Goal: Transaction & Acquisition: Book appointment/travel/reservation

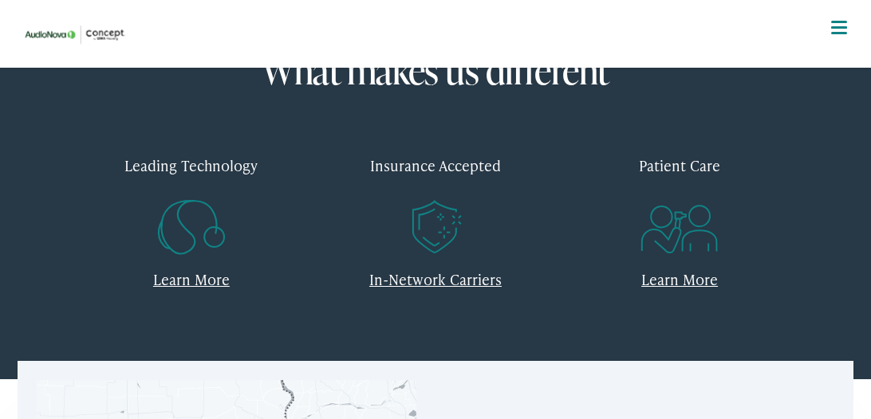
scroll to position [614, 0]
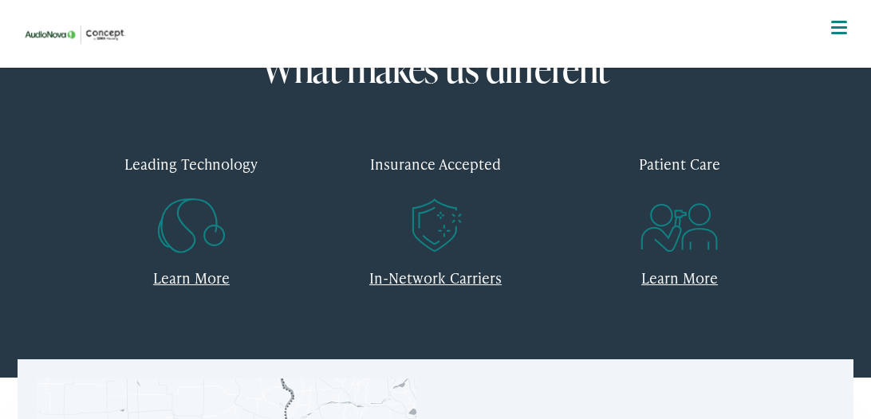
click at [403, 274] on link "In-Network Carriers" at bounding box center [435, 278] width 132 height 20
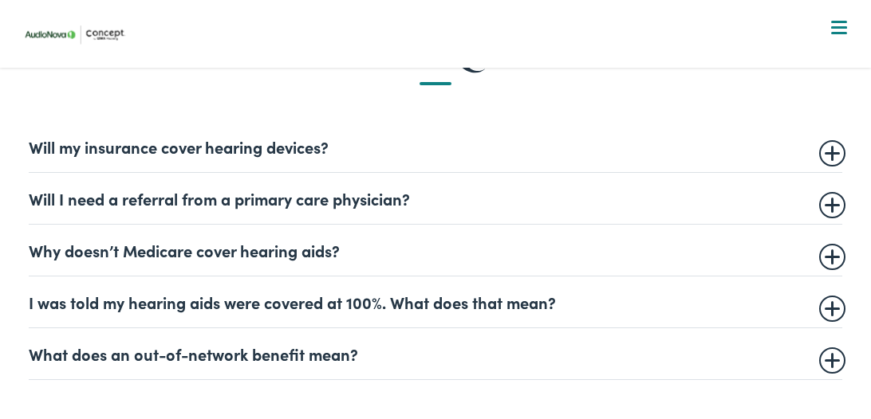
scroll to position [930, 0]
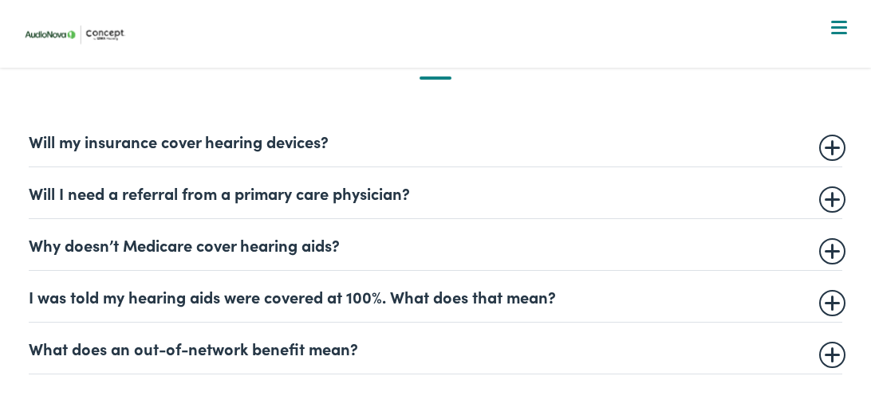
click at [836, 296] on summary "I was told my hearing aids were covered at 100%. What does that mean?" at bounding box center [435, 296] width 813 height 19
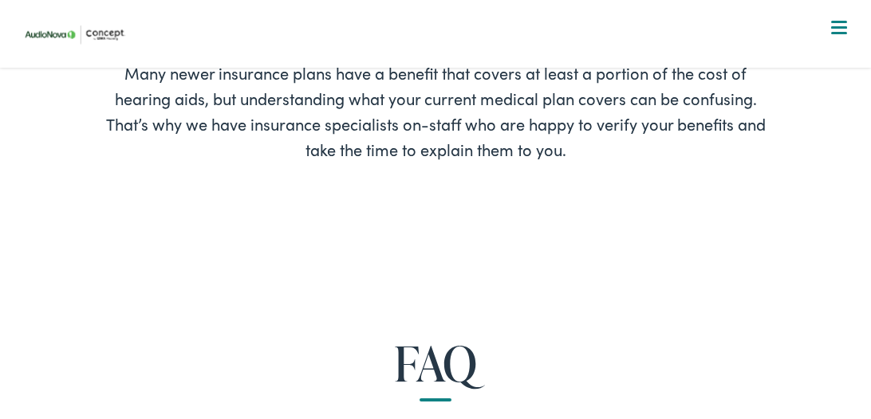
scroll to position [0, 0]
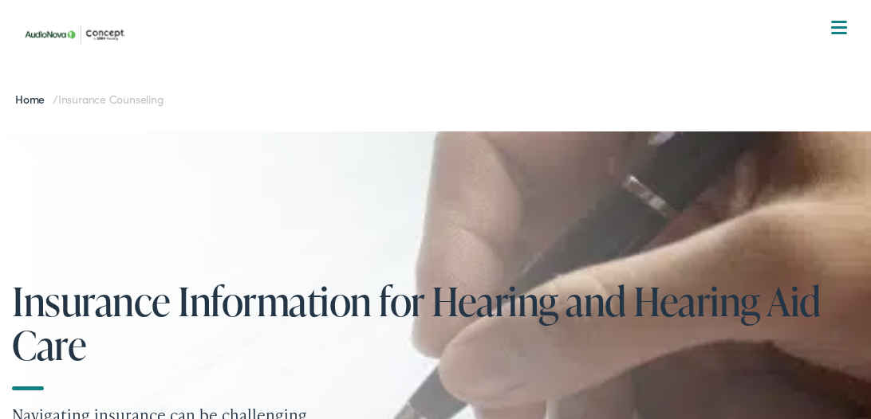
click at [840, 27] on span at bounding box center [839, 27] width 16 height 2
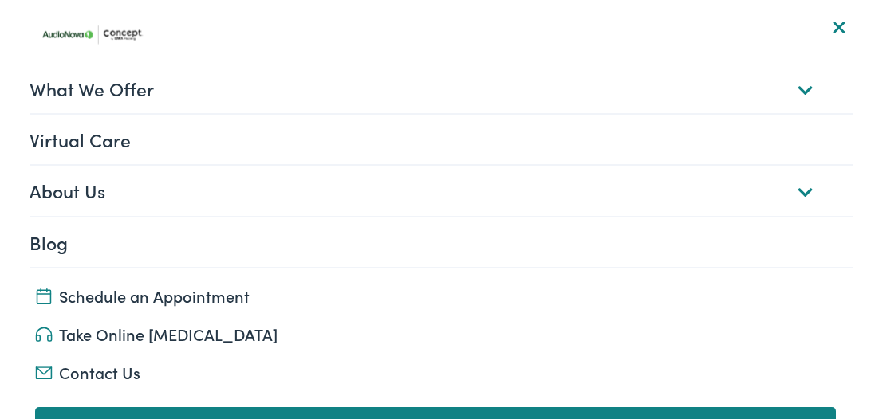
click at [110, 100] on link "What We Offer" at bounding box center [442, 88] width 824 height 49
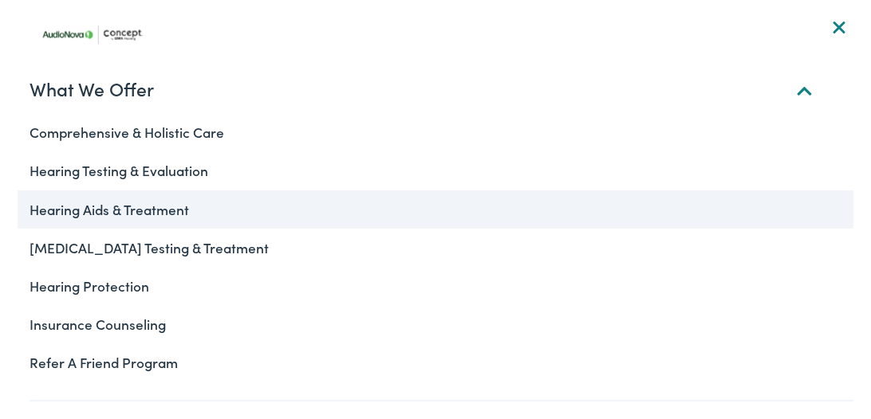
click at [120, 213] on link "Hearing Aids & Treatment" at bounding box center [436, 210] width 836 height 38
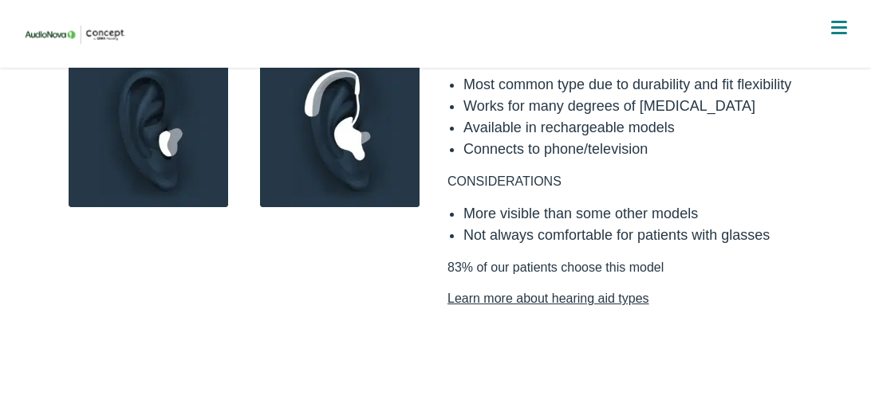
scroll to position [2639, 0]
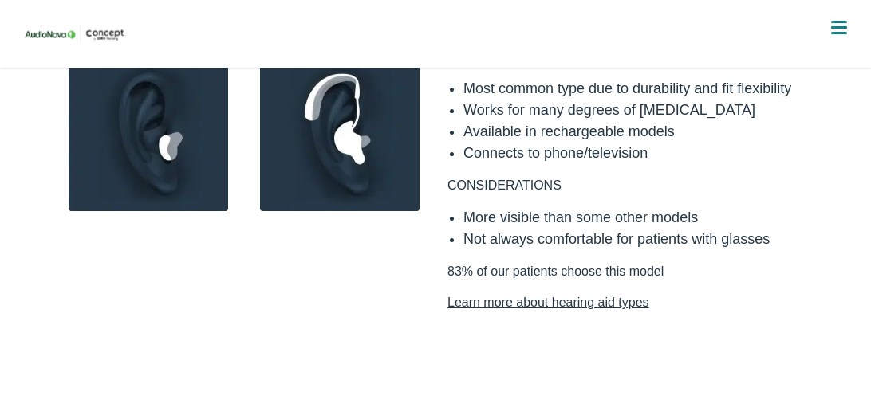
click at [519, 293] on link "Learn more about hearing aid types" at bounding box center [626, 302] width 359 height 19
click at [844, 25] on div at bounding box center [839, 29] width 16 height 16
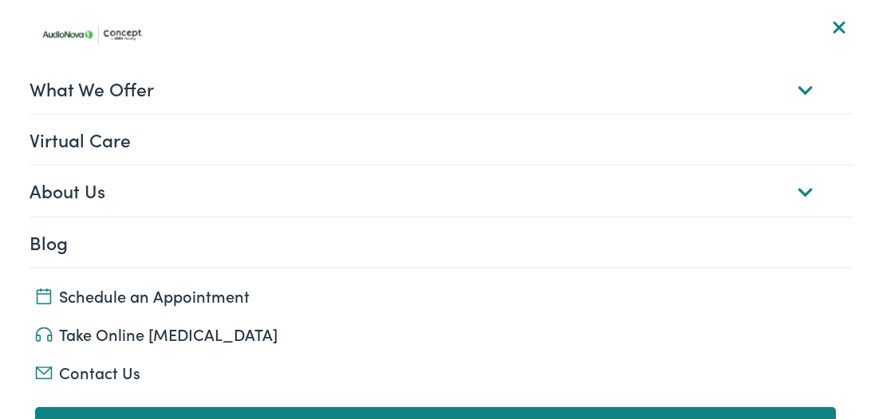
click at [514, 148] on link "Virtual Care" at bounding box center [442, 139] width 824 height 49
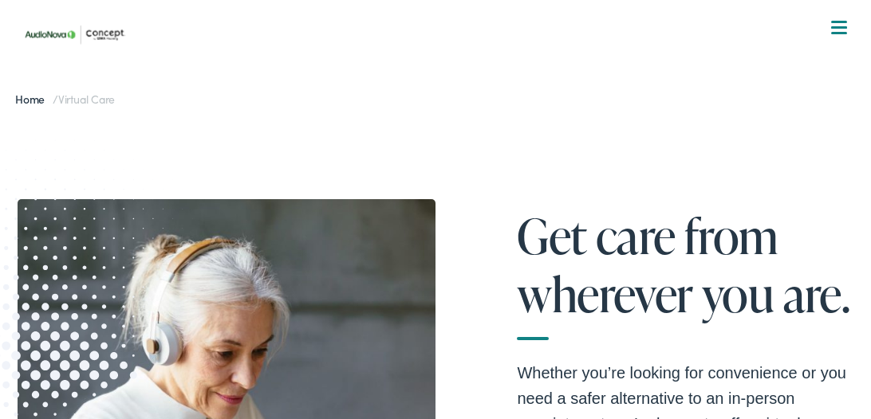
click at [840, 32] on span at bounding box center [839, 33] width 16 height 2
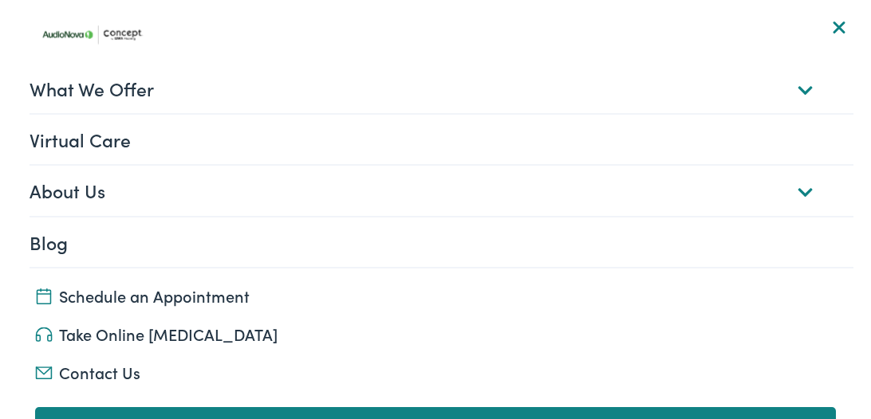
click at [309, 200] on link "About Us" at bounding box center [442, 190] width 824 height 49
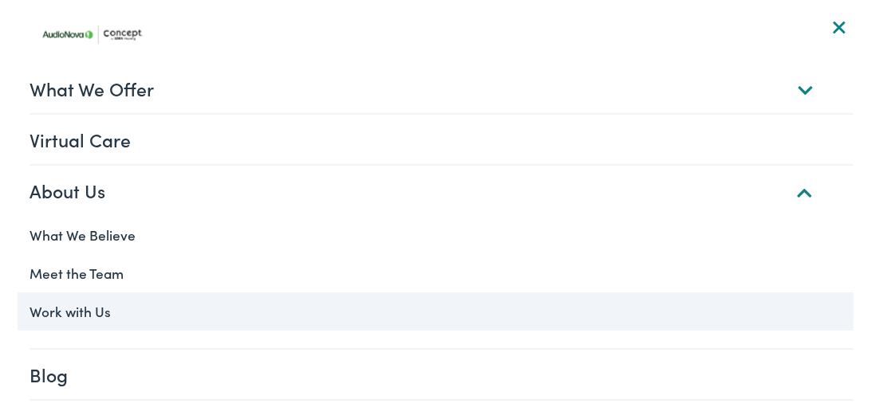
click at [100, 304] on link "Work with Us" at bounding box center [436, 312] width 836 height 38
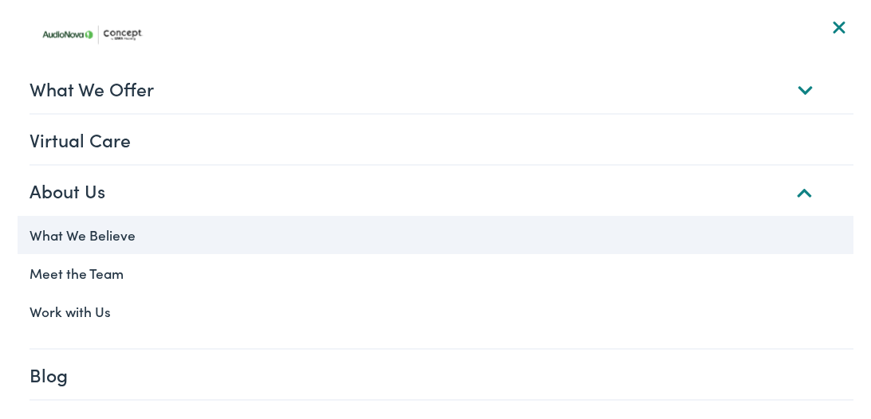
click at [79, 238] on link "What We Believe" at bounding box center [436, 235] width 836 height 38
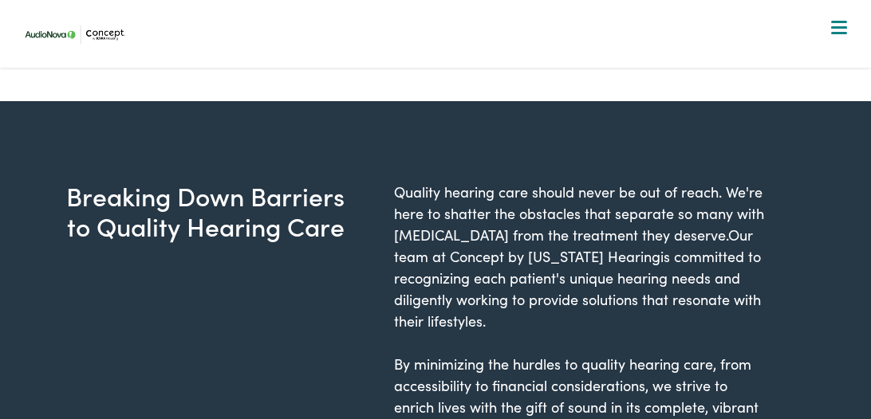
scroll to position [856, 0]
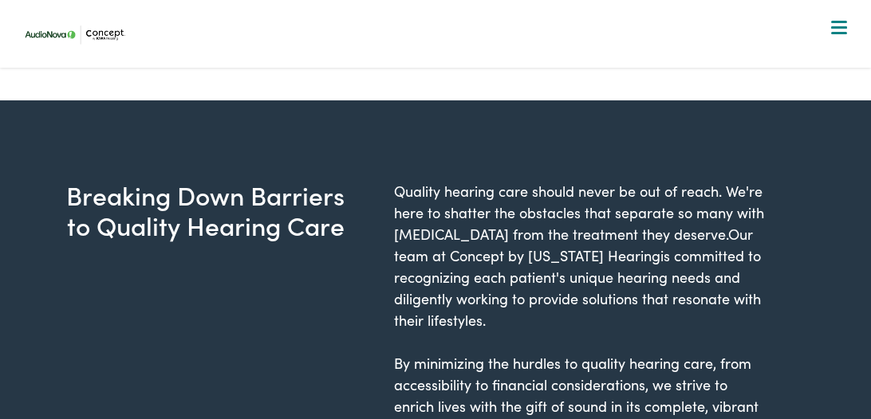
click at [358, 327] on div "Breaking Down Barriers to Quality Hearing Care" at bounding box center [206, 320] width 376 height 280
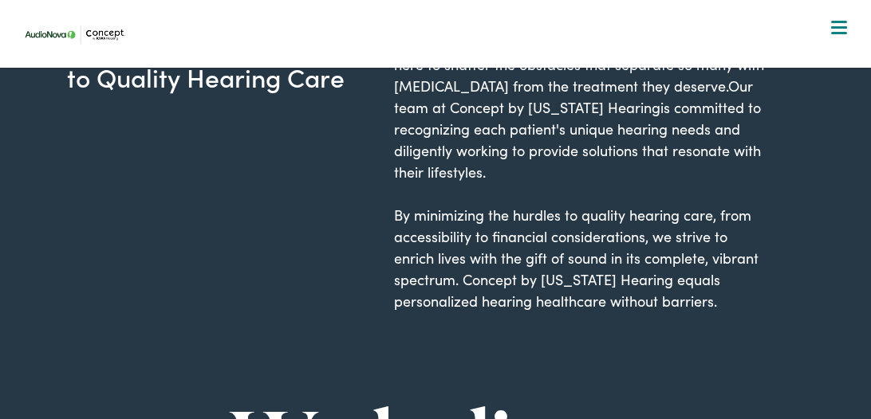
scroll to position [1009, 0]
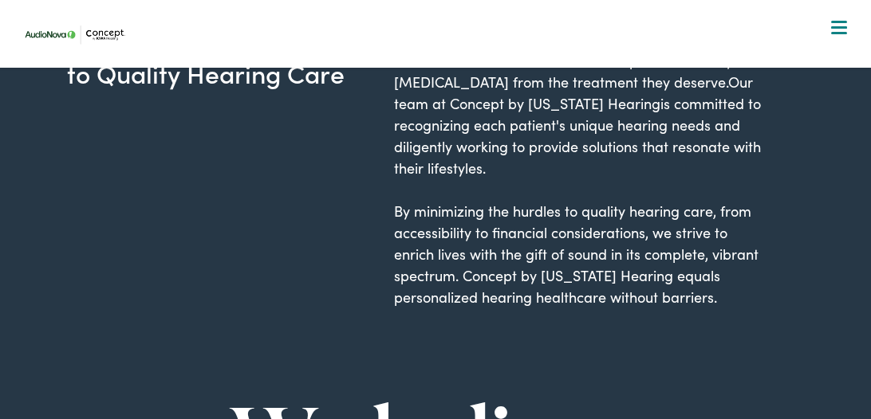
click at [569, 293] on p "By minimizing the hurdles to quality hearing care, from accessibility to financ…" at bounding box center [582, 254] width 376 height 108
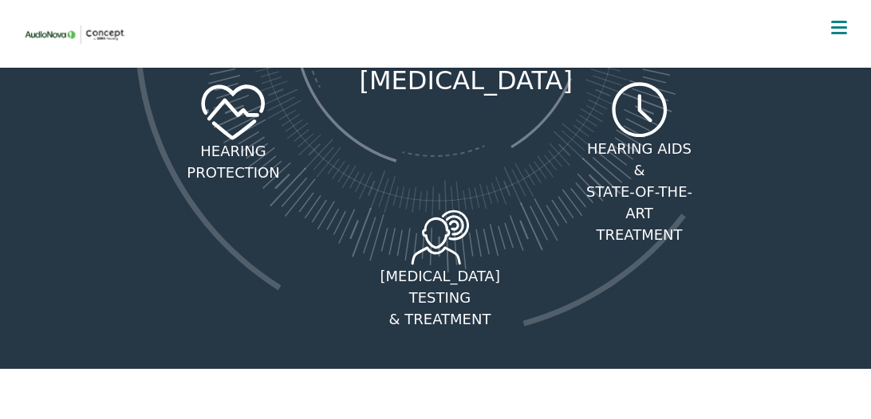
scroll to position [2827, 0]
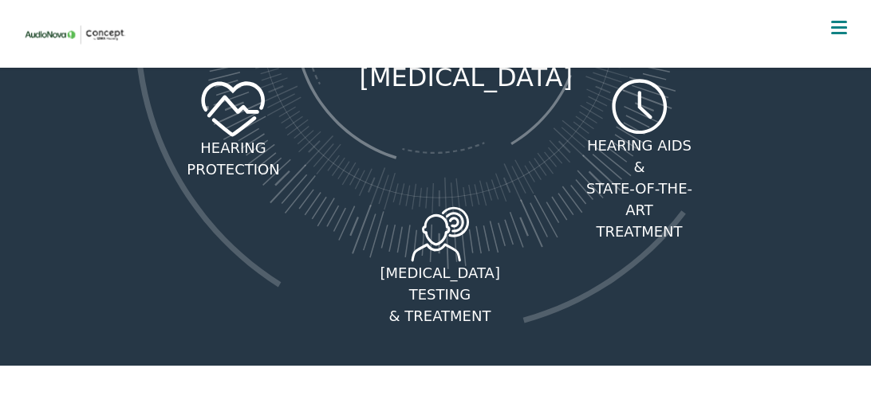
click at [840, 36] on div at bounding box center [839, 29] width 16 height 16
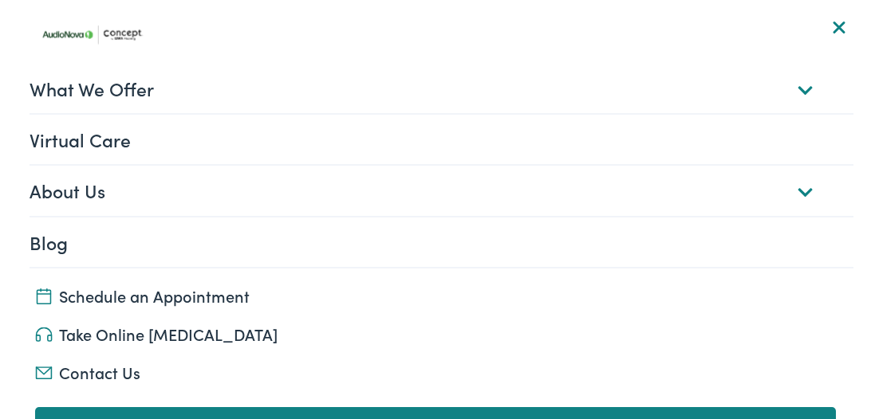
click at [147, 298] on link "Schedule an Appointment" at bounding box center [435, 296] width 801 height 22
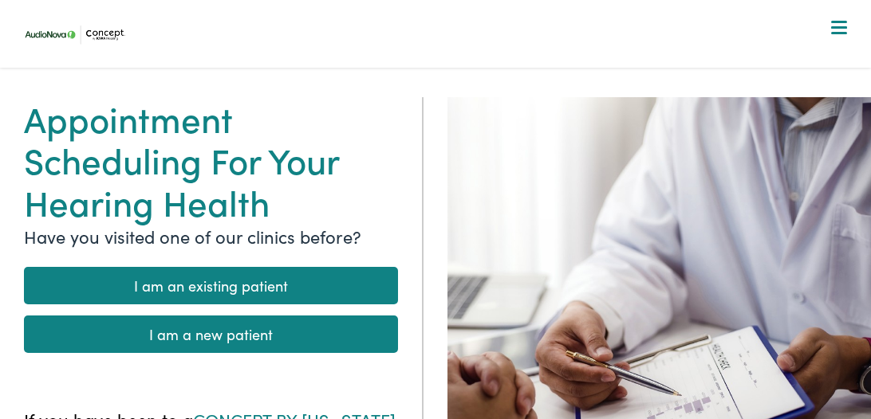
click at [144, 329] on link "I am a new patient" at bounding box center [211, 334] width 374 height 37
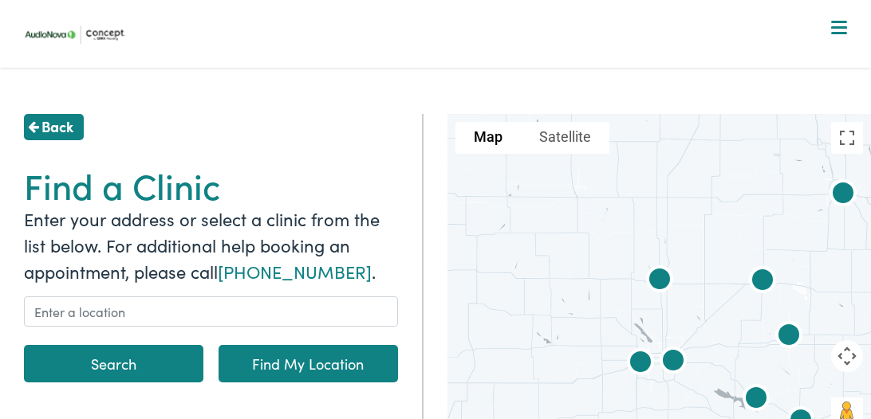
scroll to position [77, 0]
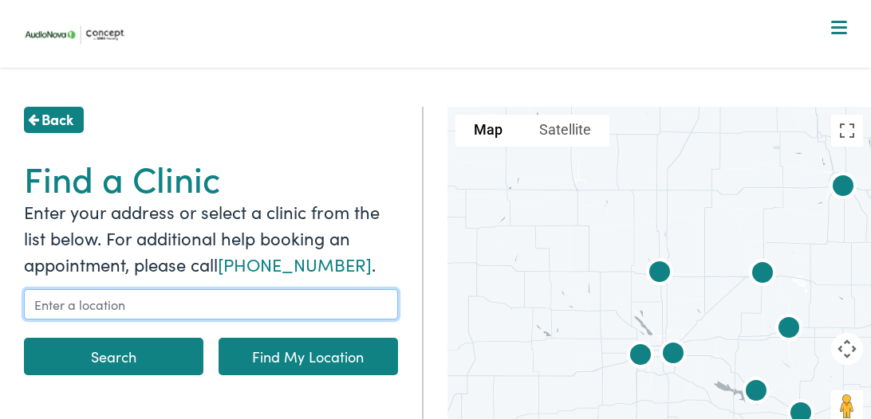
click at [145, 313] on input "text" at bounding box center [211, 304] width 374 height 30
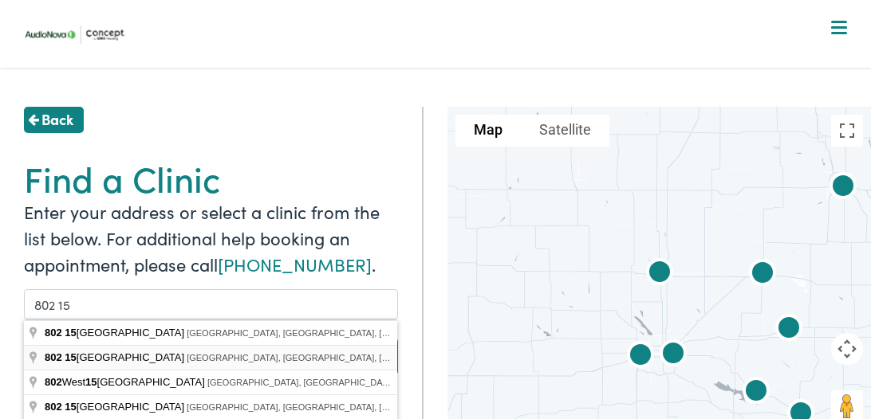
type input "[STREET_ADDRESS]"
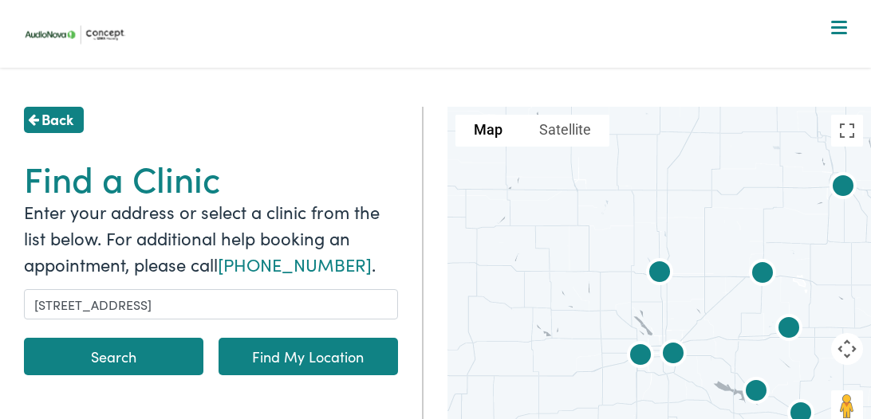
click at [87, 364] on button "Search" at bounding box center [113, 356] width 179 height 37
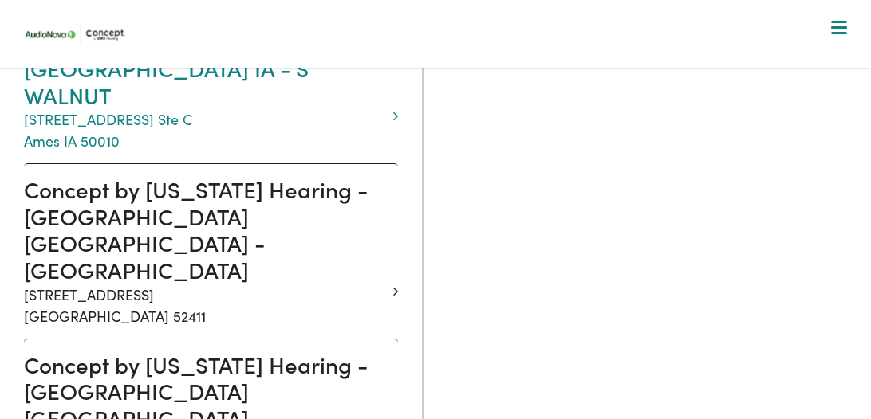
scroll to position [486, 0]
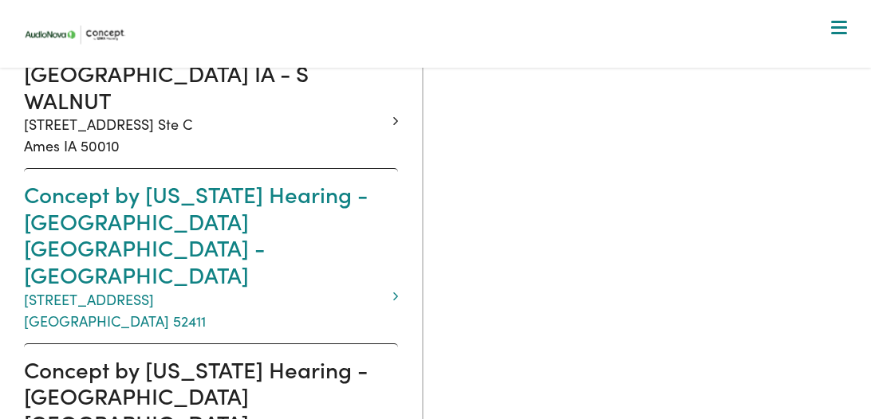
click at [224, 187] on h3 "Concept by [US_STATE] Hearing - [GEOGRAPHIC_DATA] [GEOGRAPHIC_DATA] - [GEOGRAPH…" at bounding box center [205, 234] width 362 height 107
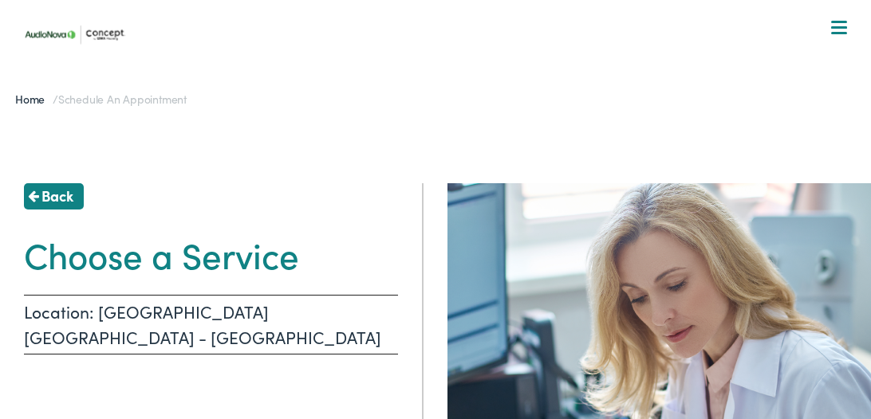
click at [148, 315] on p "Location: [GEOGRAPHIC_DATA] [GEOGRAPHIC_DATA] - [GEOGRAPHIC_DATA]" at bounding box center [211, 325] width 374 height 60
click at [44, 198] on span "Back" at bounding box center [57, 196] width 32 height 22
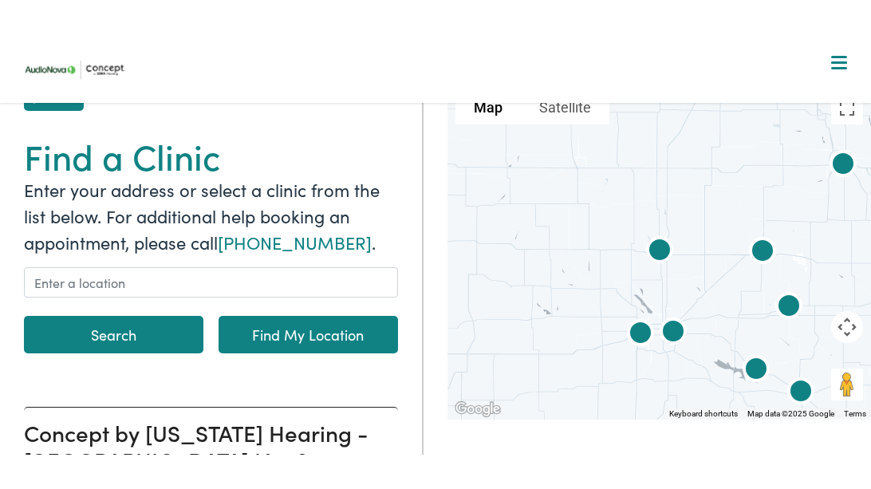
scroll to position [133, 0]
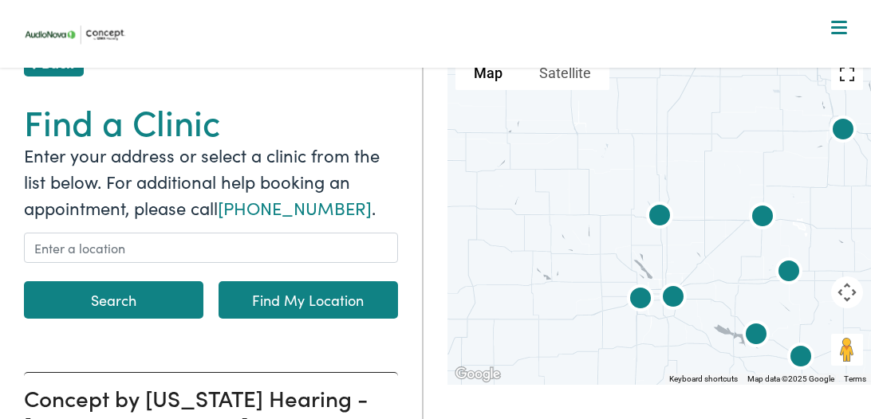
click at [844, 84] on button "Toggle fullscreen view" at bounding box center [847, 74] width 32 height 32
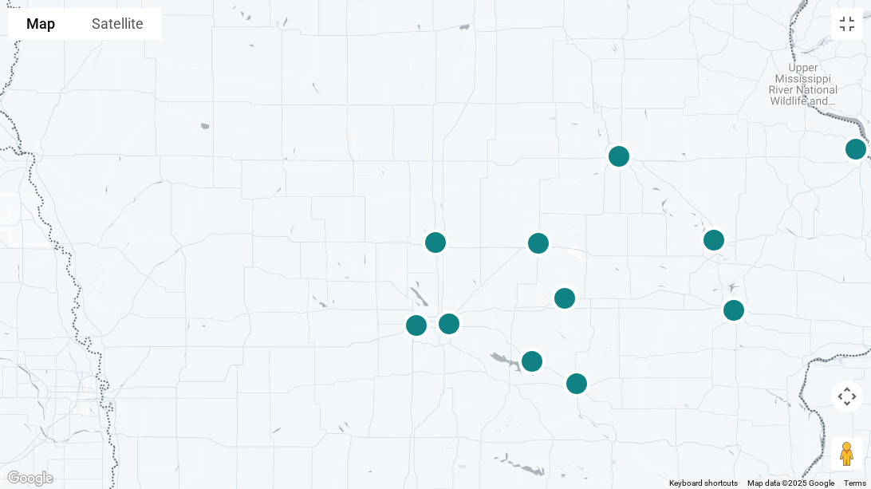
click at [428, 243] on img at bounding box center [435, 244] width 51 height 51
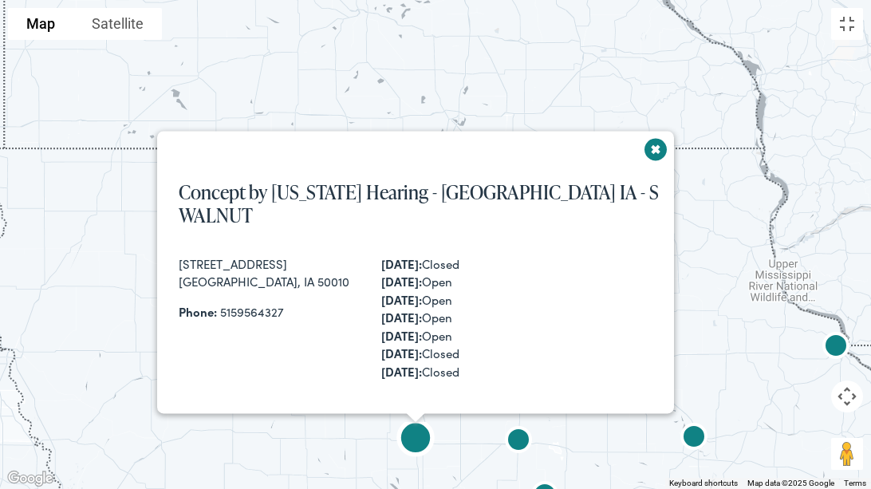
scroll to position [406, 0]
click at [510, 419] on img at bounding box center [518, 441] width 51 height 51
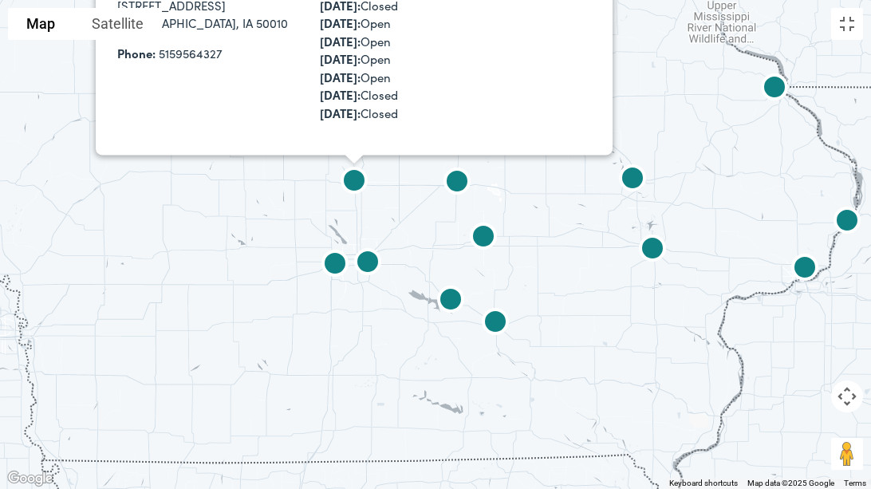
drag, startPoint x: 536, startPoint y: 347, endPoint x: 570, endPoint y: 163, distance: 187.4
click at [570, 163] on div "Concept by Iowa Hearing - AMES IA - S WALNUT 233 S. Walnut Ave., Ste C Ames, IA…" at bounding box center [435, 244] width 871 height 489
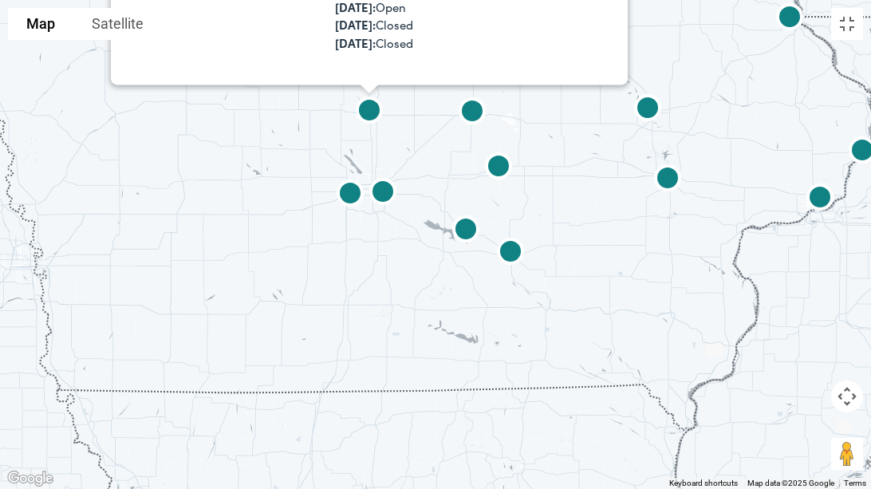
click at [382, 188] on img at bounding box center [382, 193] width 51 height 51
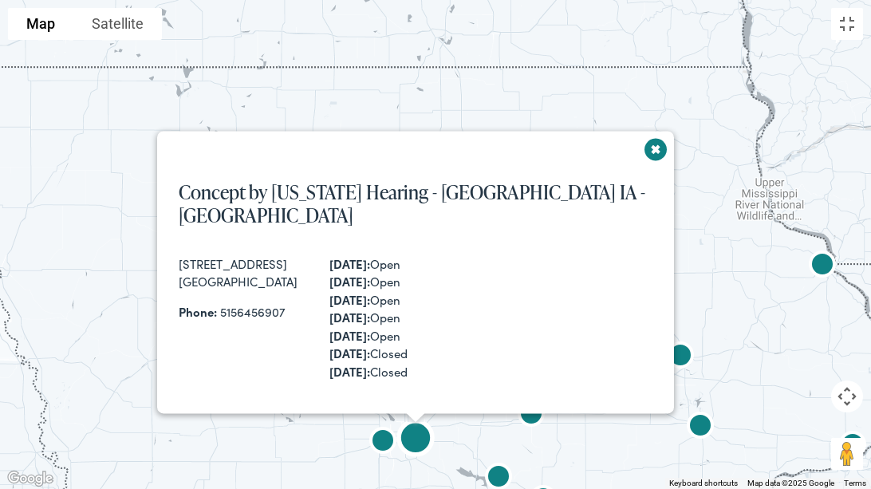
scroll to position [1644, 0]
click at [377, 419] on img at bounding box center [382, 442] width 51 height 51
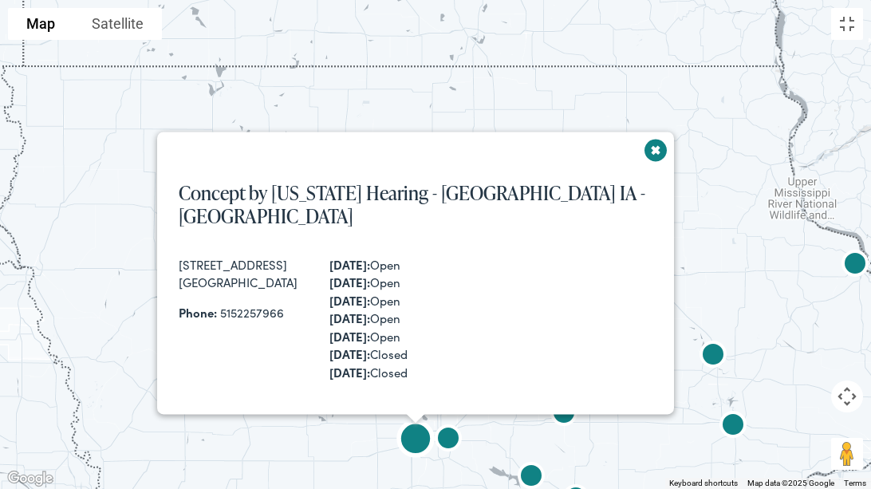
scroll to position [1887, 0]
click at [533, 419] on img at bounding box center [531, 477] width 51 height 51
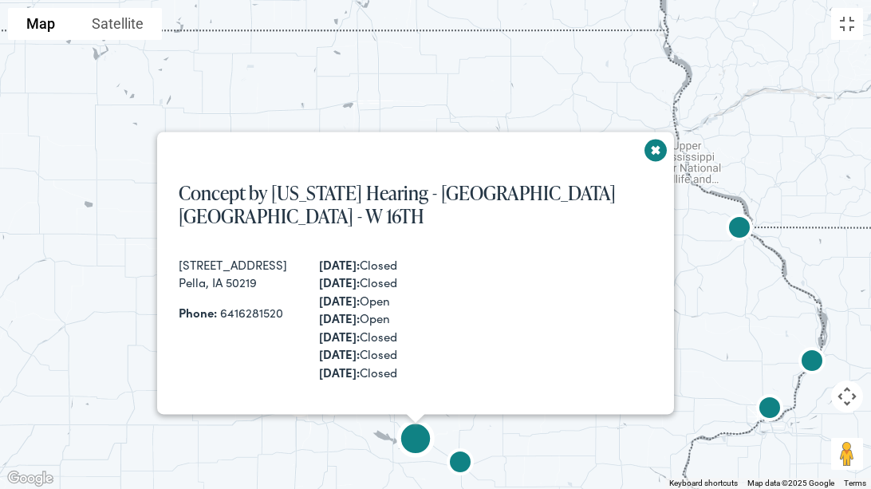
scroll to position [1523, 0]
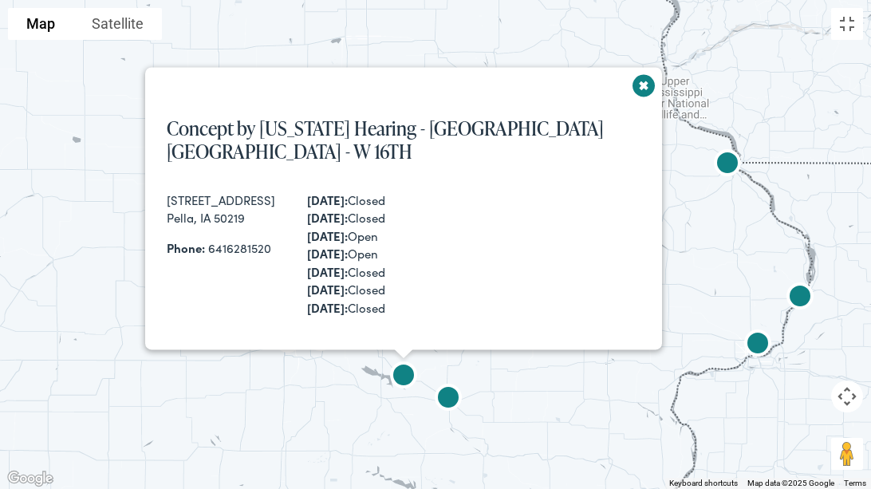
drag, startPoint x: 673, startPoint y: 328, endPoint x: 651, endPoint y: 219, distance: 110.6
click at [651, 219] on div "Concept by Iowa Hearing - PELLA IA - W 16TH 1103 West 16th Street Pella, IA 502…" at bounding box center [435, 244] width 871 height 489
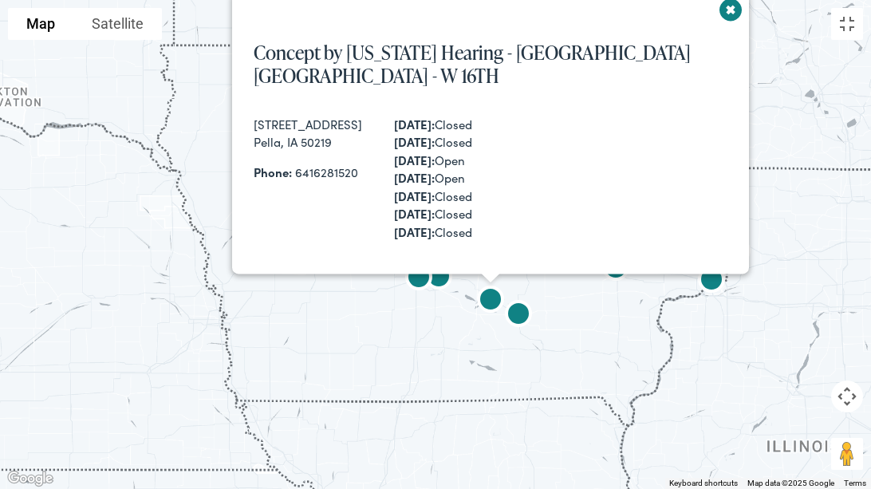
drag, startPoint x: 651, startPoint y: 219, endPoint x: 655, endPoint y: 265, distance: 45.6
click at [655, 265] on div "Concept by Iowa Hearing - PELLA IA - W 16TH 1103 West 16th Street Pella, IA 502…" at bounding box center [435, 244] width 871 height 489
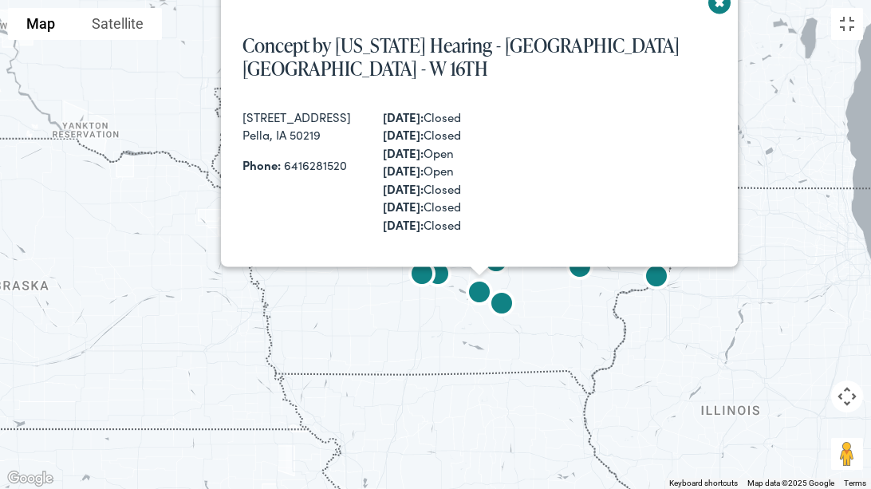
click at [695, 15] on button "Close" at bounding box center [714, 7] width 38 height 38
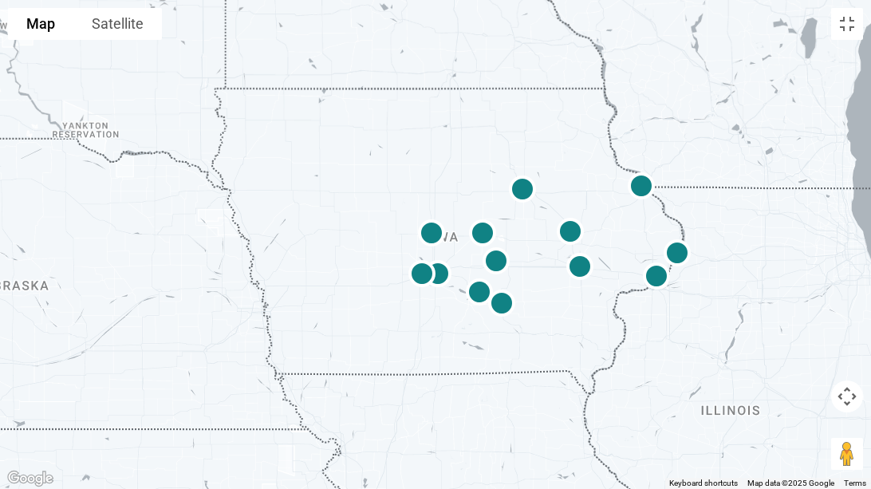
click at [521, 192] on img at bounding box center [522, 191] width 51 height 51
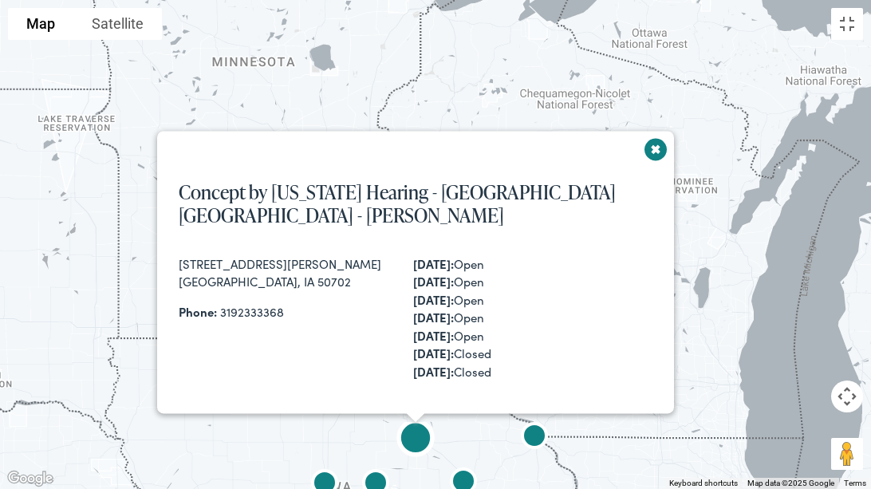
scroll to position [1765, 0]
click at [632, 162] on button "Close" at bounding box center [651, 154] width 38 height 38
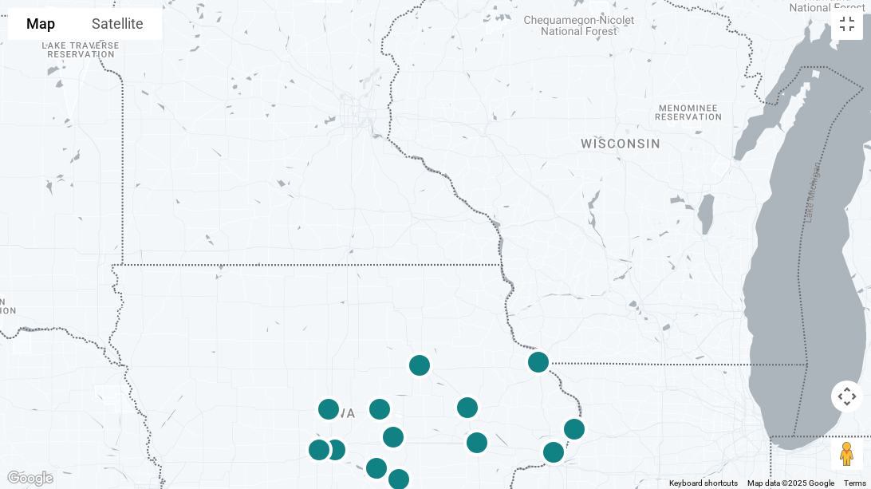
drag, startPoint x: 293, startPoint y: 421, endPoint x: 297, endPoint y: 329, distance: 91.8
click at [297, 329] on div at bounding box center [435, 244] width 871 height 489
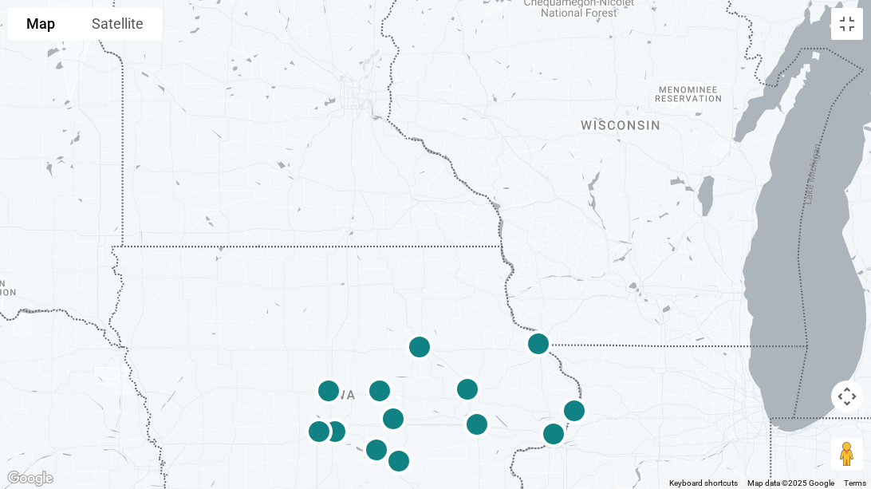
click at [378, 389] on img at bounding box center [379, 393] width 51 height 51
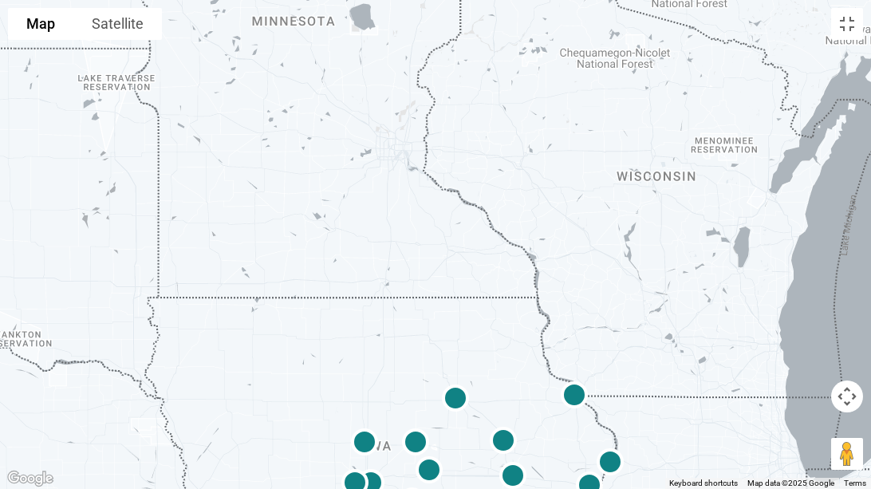
click at [419, 419] on img at bounding box center [428, 472] width 51 height 51
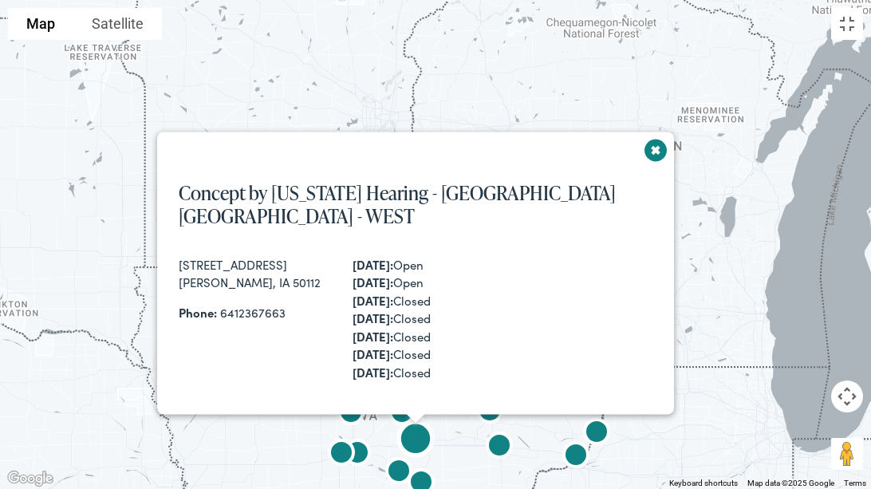
scroll to position [1133, 0]
click at [352, 415] on img at bounding box center [350, 413] width 51 height 51
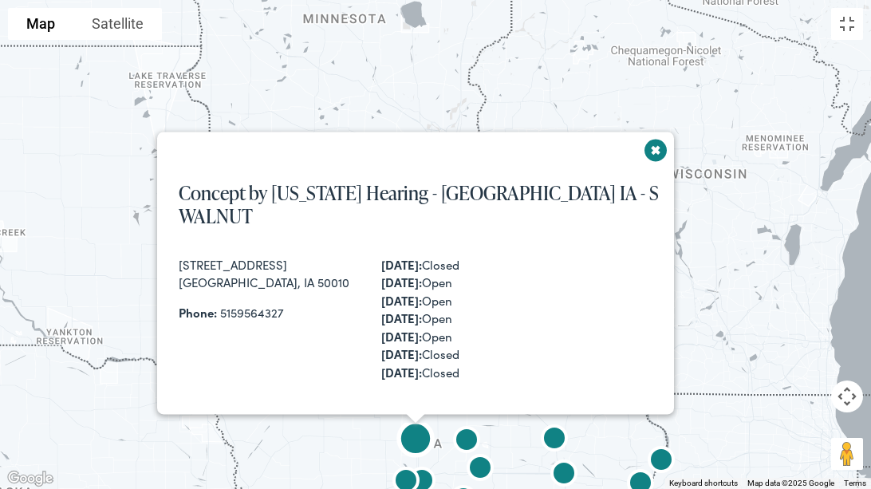
scroll to position [406, 0]
click at [462, 419] on img at bounding box center [466, 441] width 51 height 51
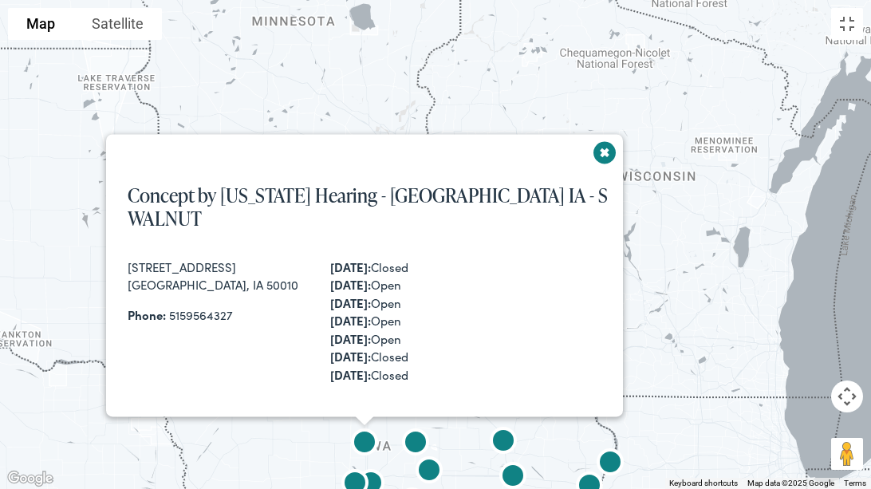
click at [363, 419] on img at bounding box center [354, 484] width 51 height 51
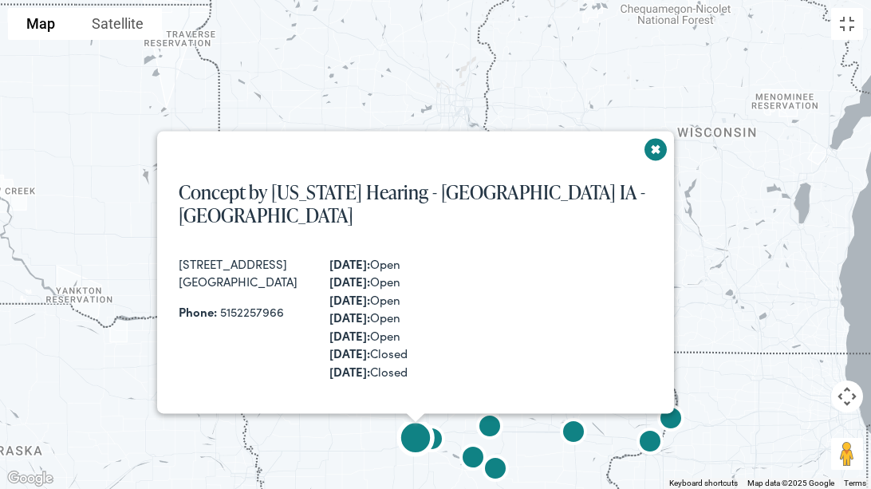
scroll to position [1887, 0]
click at [436, 419] on img at bounding box center [415, 440] width 51 height 51
click at [435, 419] on img at bounding box center [415, 440] width 51 height 51
click at [441, 419] on img at bounding box center [431, 440] width 51 height 51
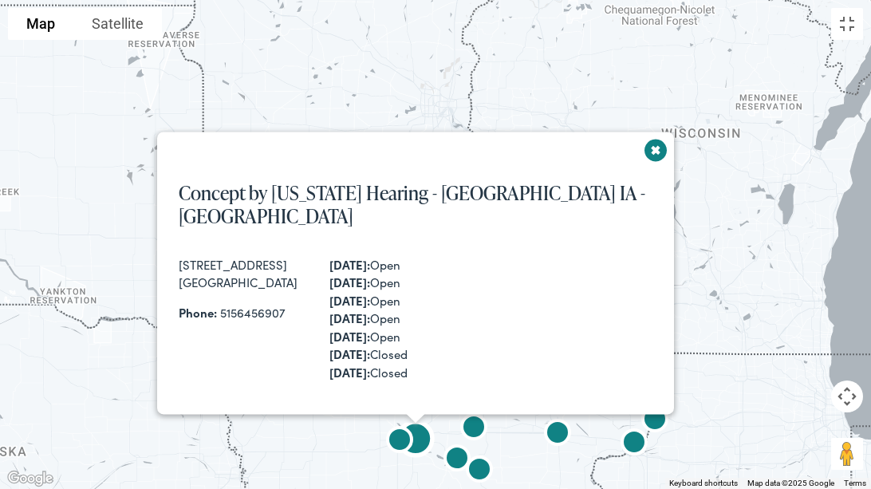
scroll to position [1644, 0]
click at [459, 419] on img at bounding box center [479, 471] width 51 height 51
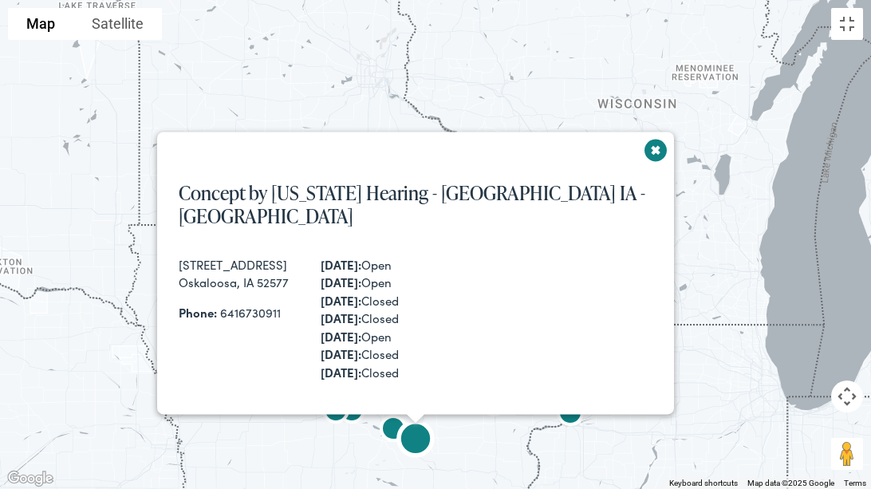
scroll to position [1402, 0]
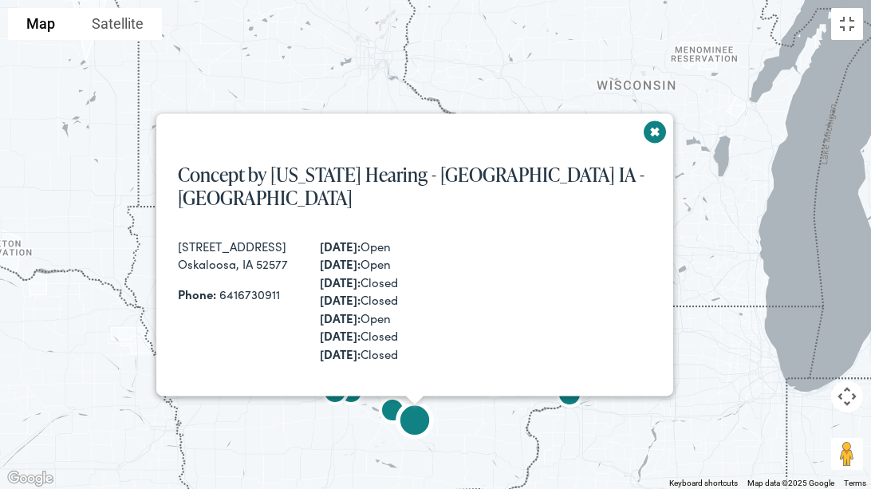
drag, startPoint x: 492, startPoint y: 459, endPoint x: 492, endPoint y: 413, distance: 45.5
click at [492, 413] on div "Concept by Iowa Hearing - OSKALOOSA IA - HIGH WEST 200 High Avenue West, Suite …" at bounding box center [435, 244] width 871 height 489
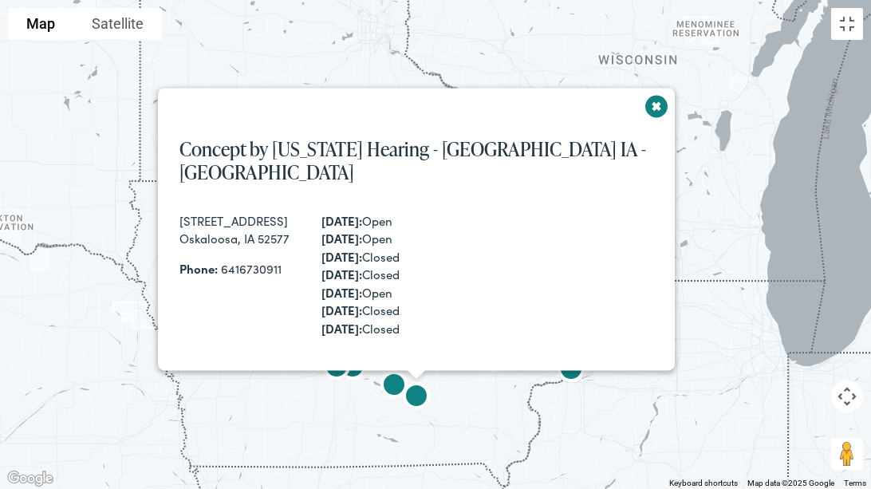
click at [642, 119] on button "Close" at bounding box center [651, 111] width 38 height 38
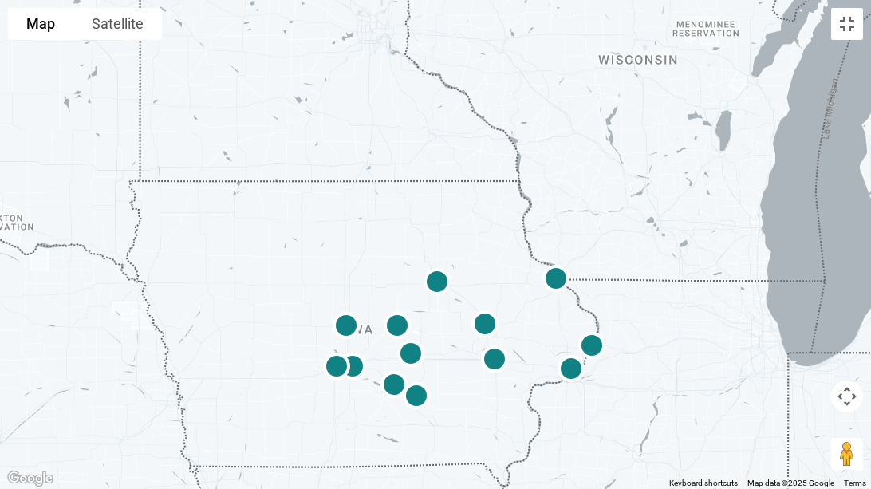
click at [435, 280] on img at bounding box center [436, 283] width 51 height 51
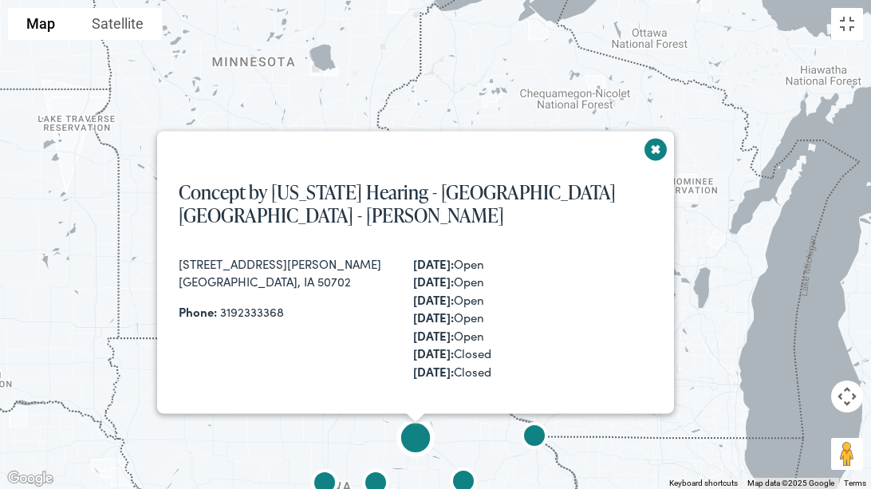
scroll to position [1765, 0]
click at [632, 163] on button "Close" at bounding box center [651, 154] width 38 height 38
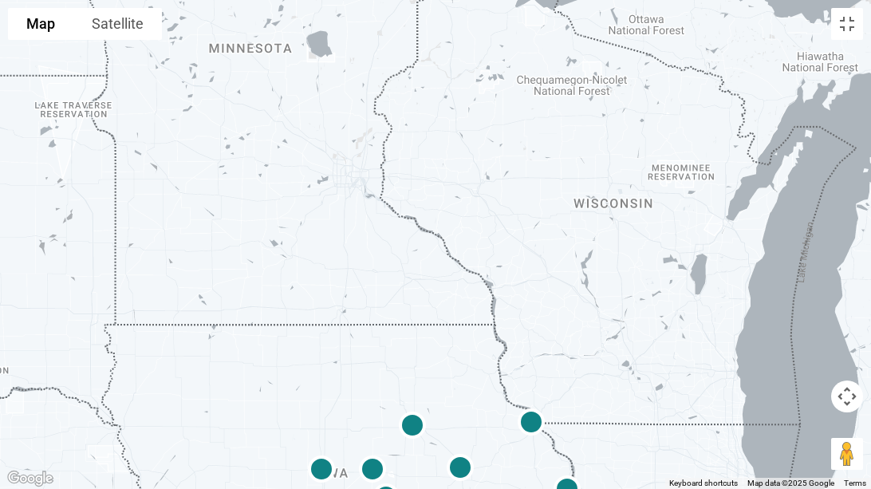
drag, startPoint x: 384, startPoint y: 392, endPoint x: 361, endPoint y: 277, distance: 117.1
click at [361, 277] on div at bounding box center [435, 244] width 871 height 489
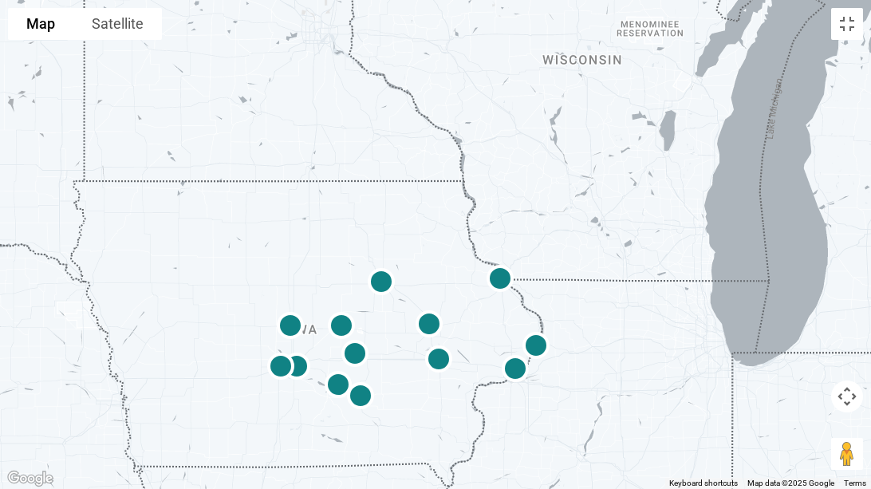
click at [430, 325] on img at bounding box center [428, 326] width 51 height 51
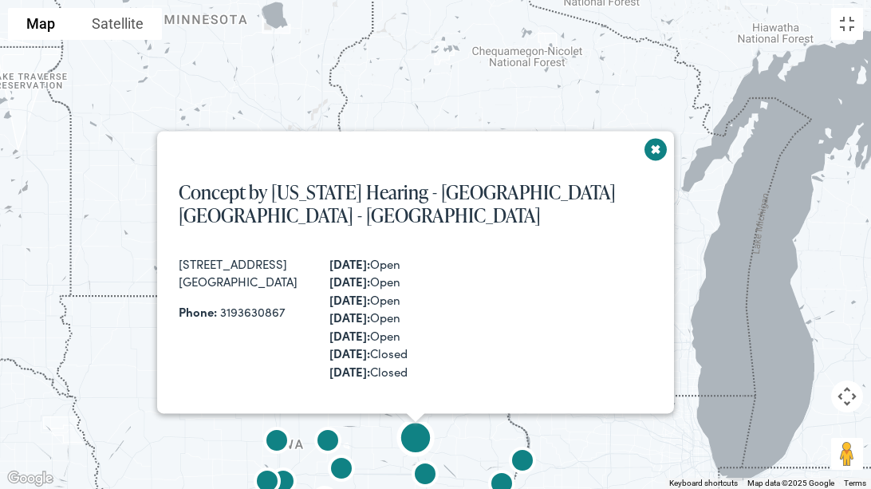
scroll to position [527, 0]
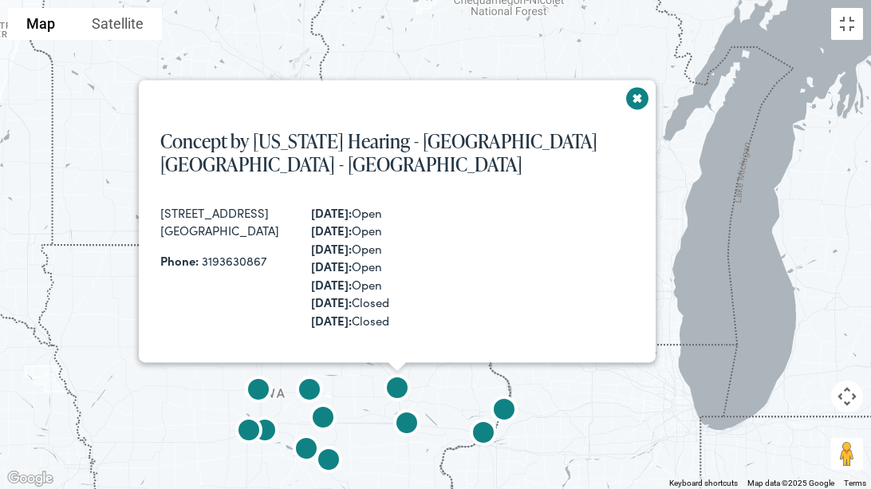
drag, startPoint x: 461, startPoint y: 452, endPoint x: 439, endPoint y: 340, distance: 113.8
click at [439, 340] on div "Concept by Iowa Hearing - CEDAR RAPIDS IA - EDGEWOOD 5300 Edgewood Rd NE, Suite…" at bounding box center [435, 244] width 871 height 489
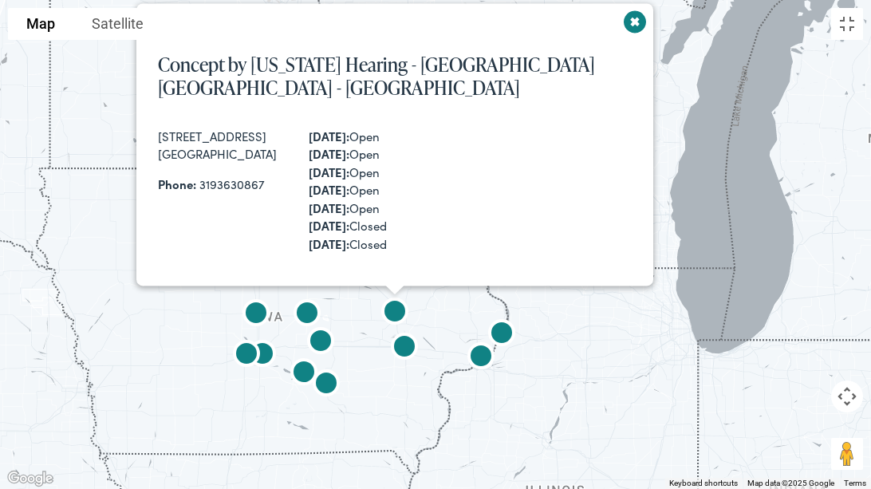
click at [408, 345] on img at bounding box center [404, 348] width 51 height 51
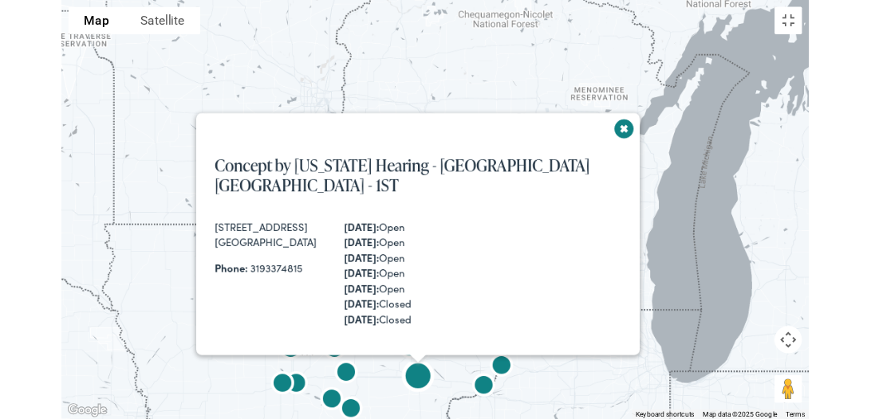
scroll to position [769, 0]
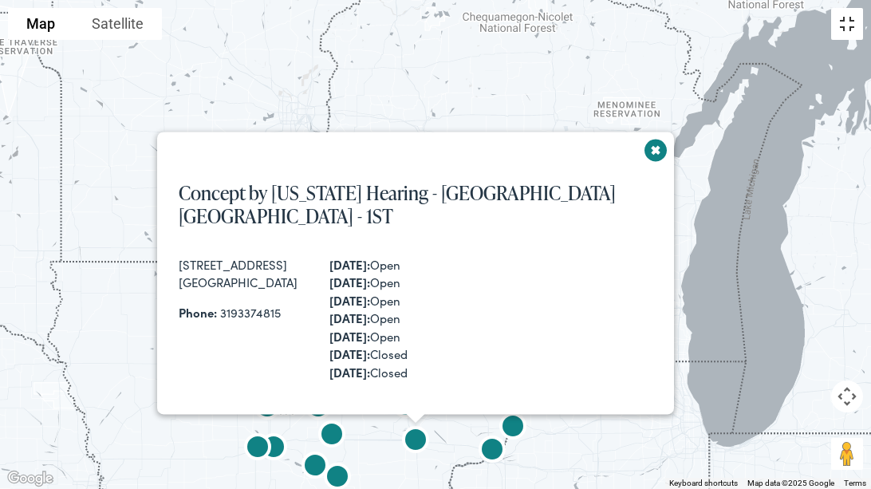
click at [848, 26] on button "Toggle fullscreen view" at bounding box center [847, 24] width 32 height 32
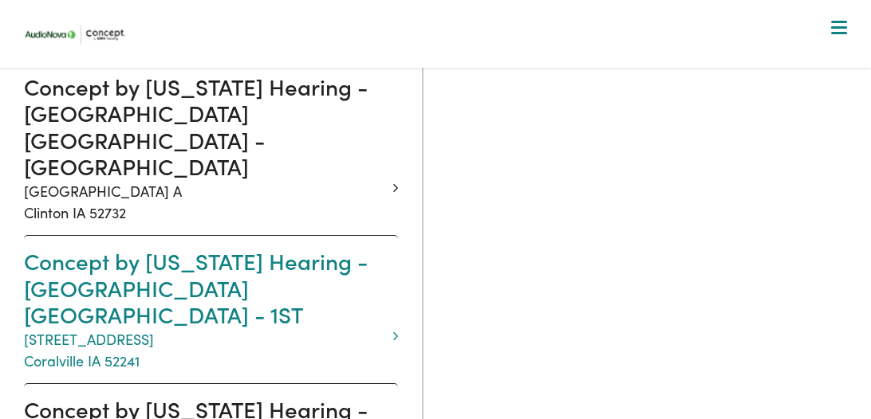
click at [169, 248] on h3 "Concept by Iowa Hearing - CORALVILLE IA - 1ST" at bounding box center [205, 288] width 362 height 81
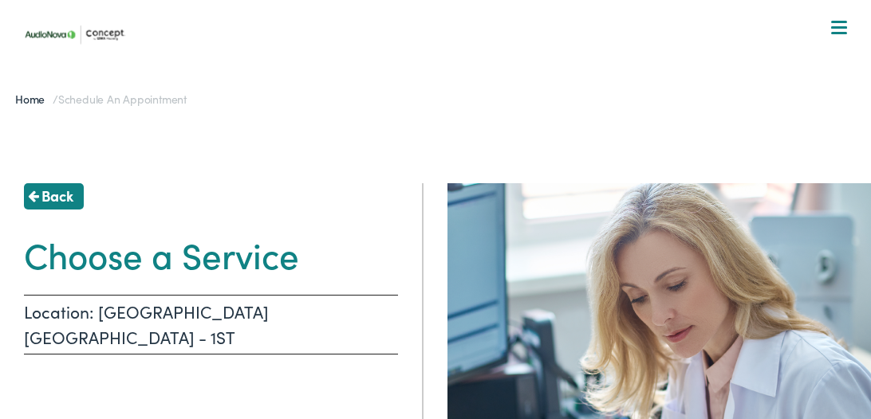
click at [173, 316] on p "Location: CORALVILLE IA - 1ST" at bounding box center [211, 325] width 374 height 60
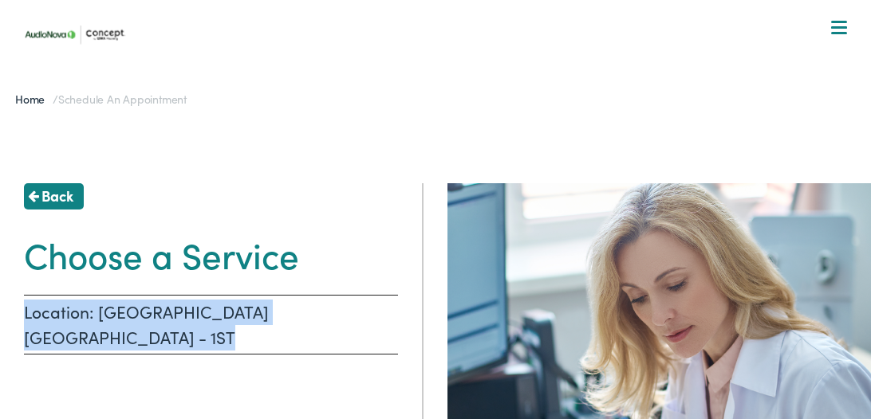
click at [173, 316] on p "Location: CORALVILLE IA - 1ST" at bounding box center [211, 325] width 374 height 60
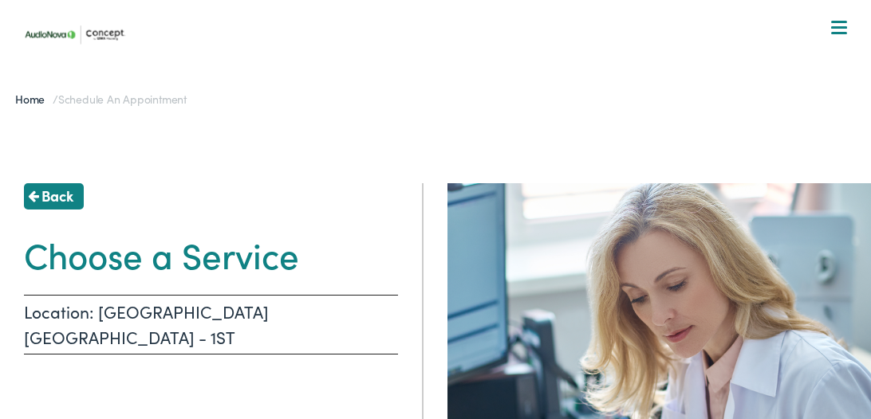
click at [162, 261] on h1 "Choose a Service" at bounding box center [211, 255] width 374 height 42
click at [253, 258] on h1 "Choose a Service" at bounding box center [211, 255] width 374 height 42
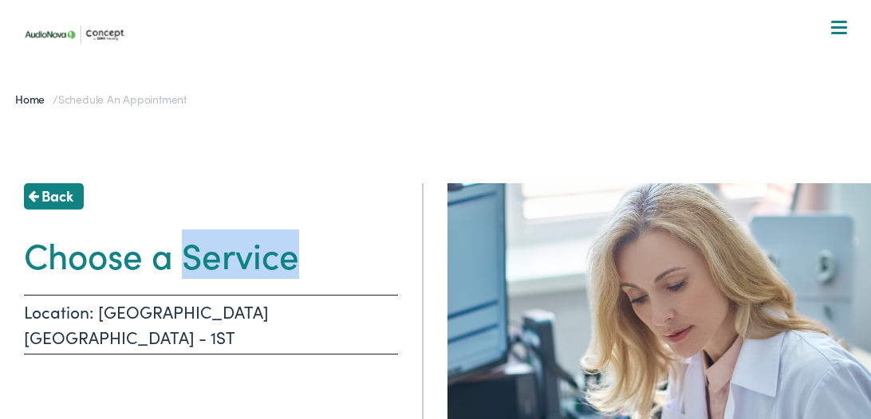
click at [253, 258] on h1 "Choose a Service" at bounding box center [211, 255] width 374 height 42
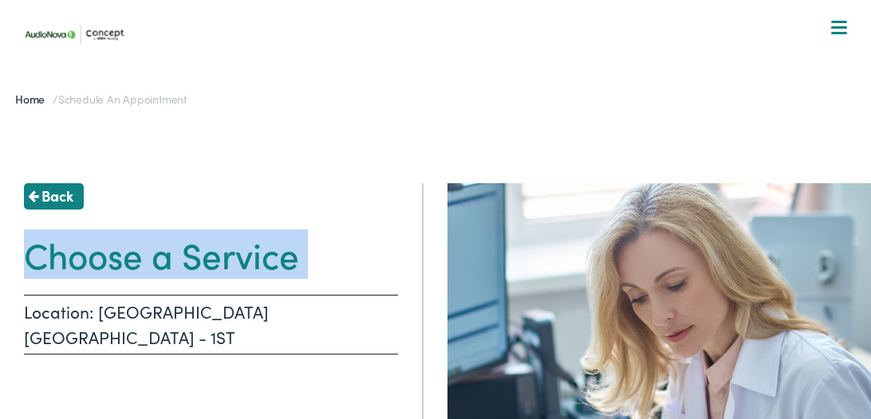
click at [253, 258] on h1 "Choose a Service" at bounding box center [211, 255] width 374 height 42
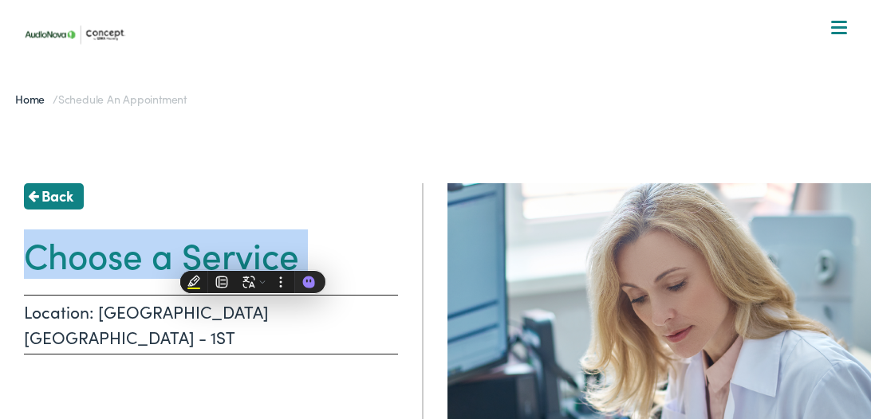
click at [61, 196] on span "Back" at bounding box center [57, 196] width 32 height 22
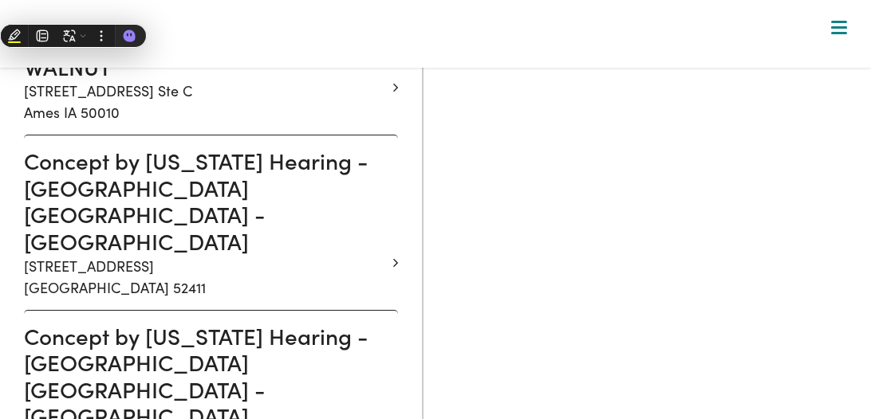
scroll to position [521, 0]
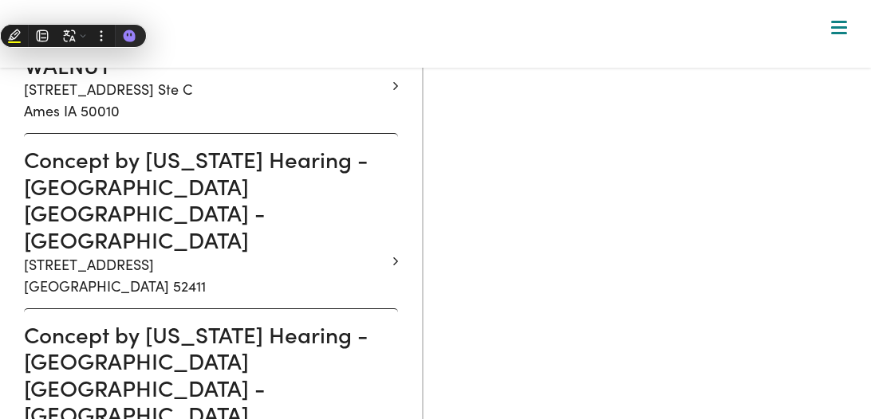
click at [203, 254] on p "5300 Edgewood Rd NE Suite 150 Cedar Rapids IA 52411" at bounding box center [205, 275] width 362 height 43
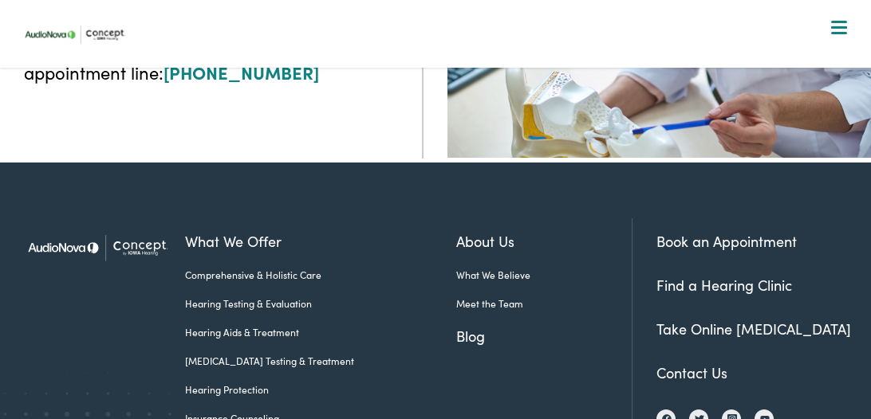
scroll to position [592, 0]
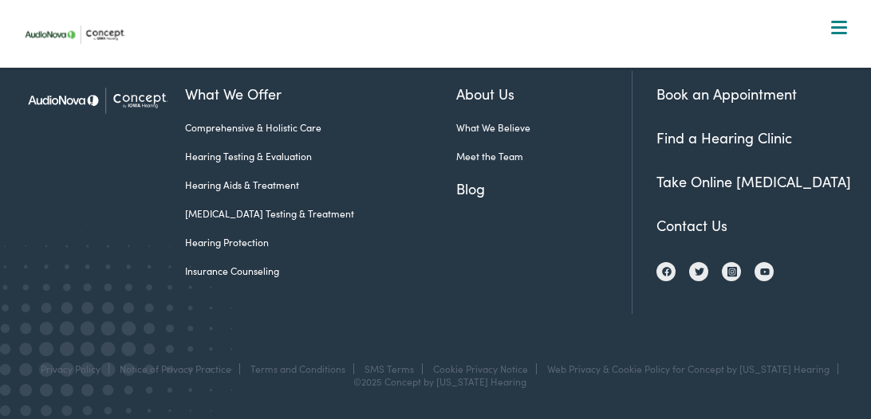
click at [243, 275] on link "Insurance Counseling" at bounding box center [320, 271] width 271 height 14
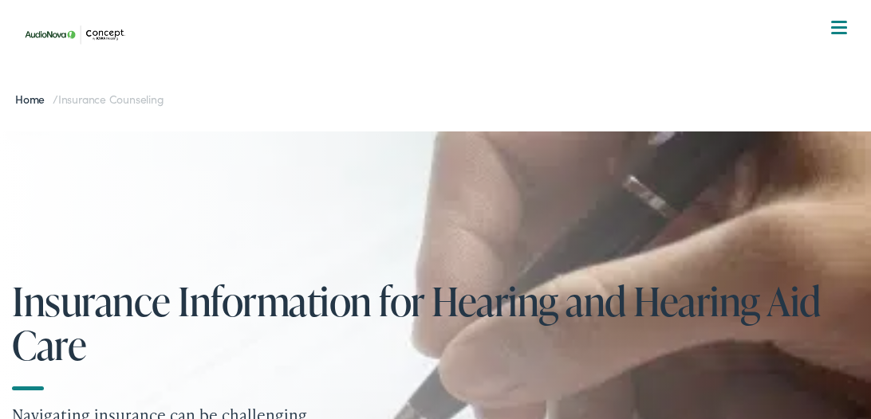
click at [51, 32] on img at bounding box center [78, 35] width 120 height 42
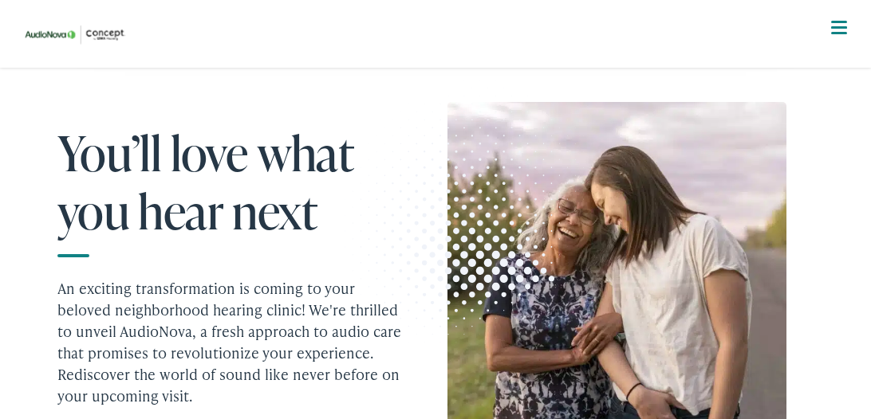
scroll to position [1617, 0]
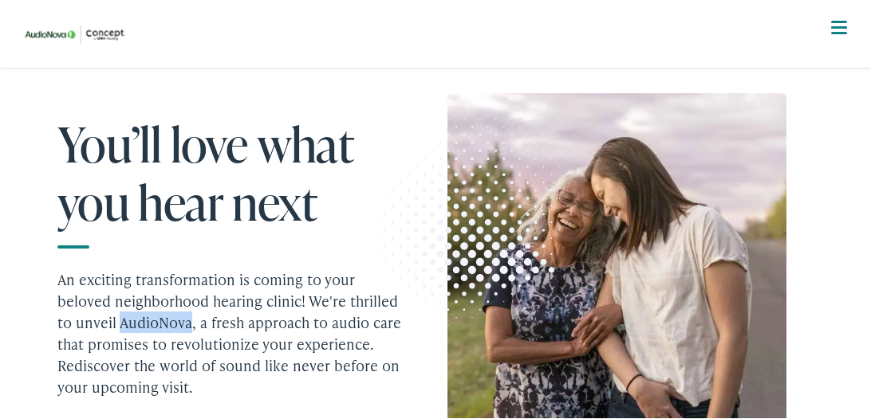
drag, startPoint x: 187, startPoint y: 218, endPoint x: 121, endPoint y: 213, distance: 65.6
click at [121, 269] on p "An exciting transformation is coming to your beloved neighborhood hearing clini…" at bounding box center [231, 333] width 348 height 129
